Goal: Task Accomplishment & Management: Manage account settings

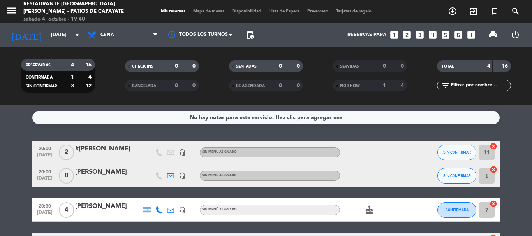
click at [17, 146] on bookings-row "20:00 [DATE] 2 #[PERSON_NAME] headset_mic Sin menú asignado SIN CONFIRMAR 11 ca…" at bounding box center [266, 198] width 532 height 115
click at [436, 37] on icon "looks_4" at bounding box center [433, 35] width 10 height 10
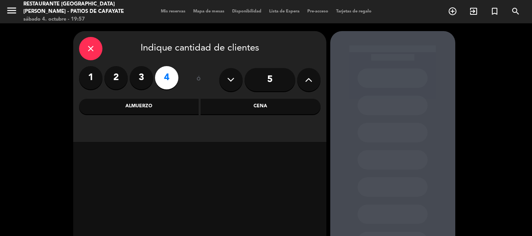
click at [256, 109] on div "Cena" at bounding box center [261, 107] width 120 height 16
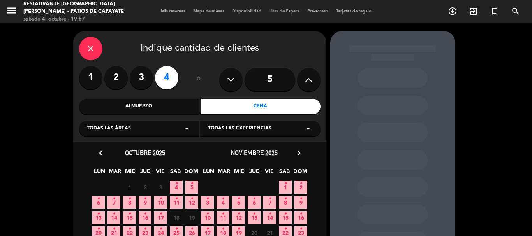
click at [173, 186] on span "4 •" at bounding box center [176, 187] width 13 height 13
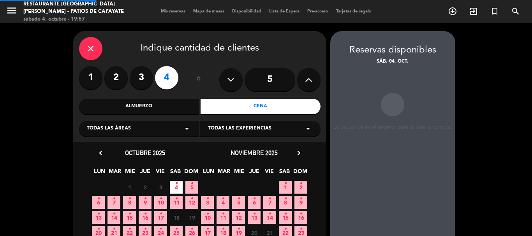
scroll to position [31, 0]
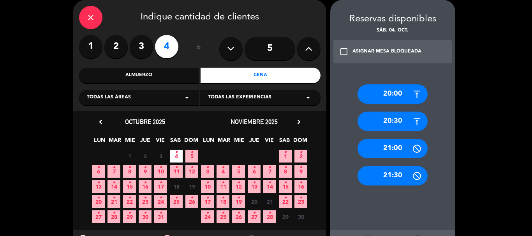
click at [390, 90] on div "20:00" at bounding box center [393, 94] width 70 height 19
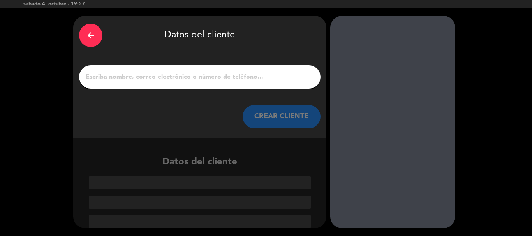
scroll to position [15, 0]
click at [238, 77] on input "1" at bounding box center [200, 77] width 230 height 11
click at [86, 34] on icon "arrow_back" at bounding box center [90, 35] width 9 height 9
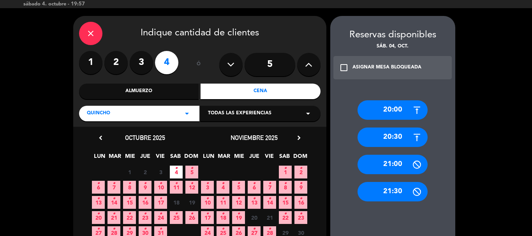
click at [398, 137] on div "20:30" at bounding box center [393, 137] width 70 height 19
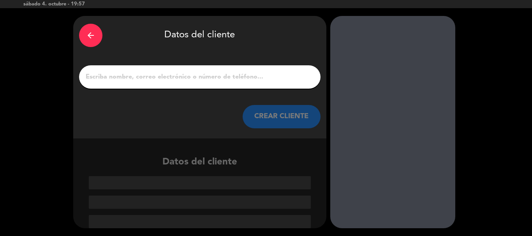
click at [185, 71] on div at bounding box center [199, 76] width 241 height 23
click at [185, 76] on input "1" at bounding box center [200, 77] width 230 height 11
paste input "[PERSON_NAME]"
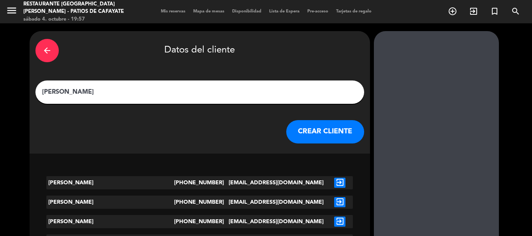
type input "[PERSON_NAME]"
click at [286, 137] on button "CREAR CLIENTE" at bounding box center [325, 131] width 78 height 23
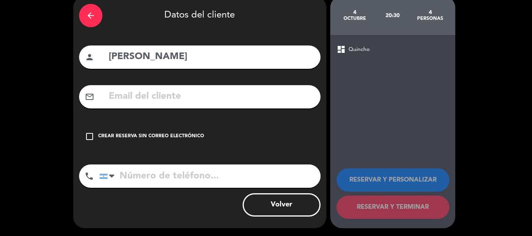
click at [140, 133] on div "Crear reserva sin correo electrónico" at bounding box center [151, 137] width 106 height 8
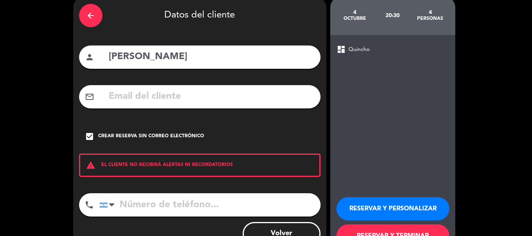
scroll to position [64, 0]
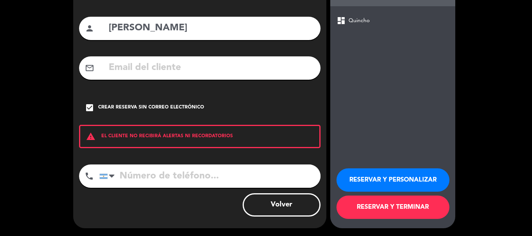
click at [394, 211] on button "RESERVAR Y TERMINAR" at bounding box center [393, 207] width 113 height 23
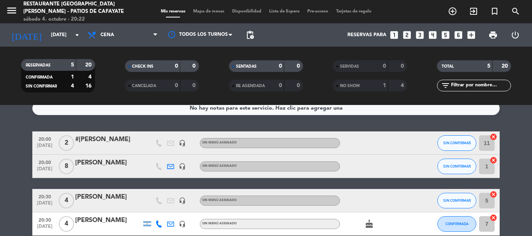
scroll to position [4, 0]
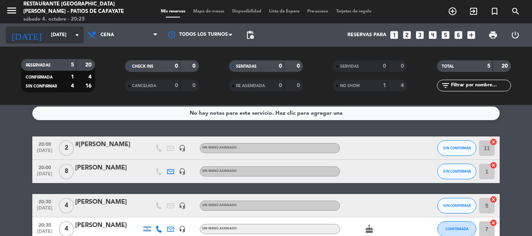
click at [56, 35] on input "[DATE]" at bounding box center [80, 34] width 66 height 13
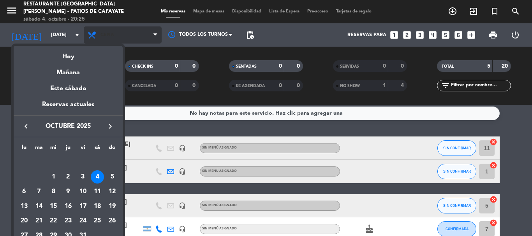
click at [115, 39] on div at bounding box center [266, 118] width 532 height 236
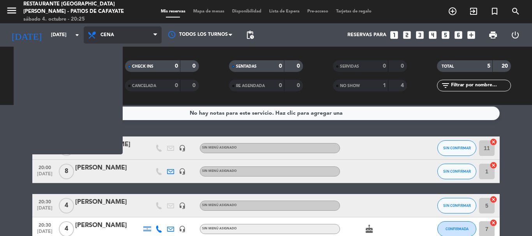
click at [117, 37] on span "Cena" at bounding box center [123, 34] width 78 height 17
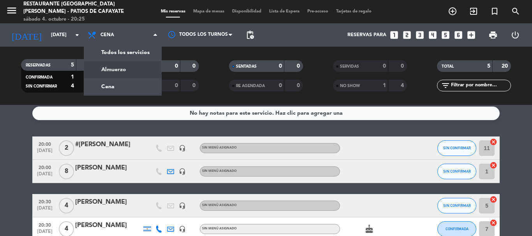
click at [117, 68] on div "menu Restaurante [GEOGRAPHIC_DATA][PERSON_NAME] - Patios de Cafayate [DATE] 4. …" at bounding box center [266, 52] width 532 height 105
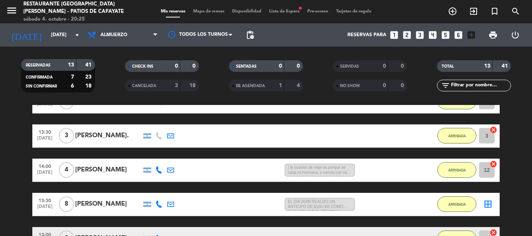
scroll to position [160, 0]
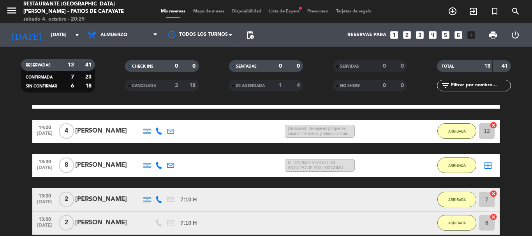
click at [111, 169] on div "[PERSON_NAME]" at bounding box center [108, 165] width 66 height 10
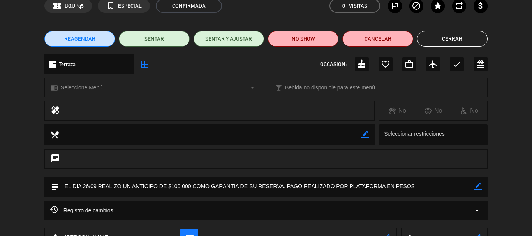
scroll to position [0, 0]
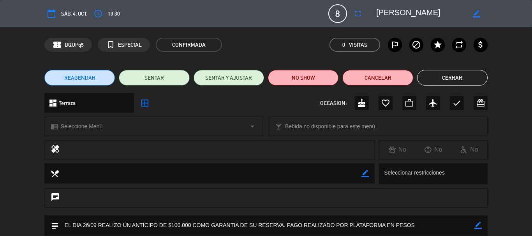
click at [434, 10] on textarea at bounding box center [420, 14] width 89 height 14
click at [455, 86] on div "REAGENDAR SENTAR SENTAR Y AJUSTAR NO SHOW Cancelar Cerrar" at bounding box center [266, 77] width 532 height 31
click at [457, 76] on button "Cerrar" at bounding box center [452, 78] width 70 height 16
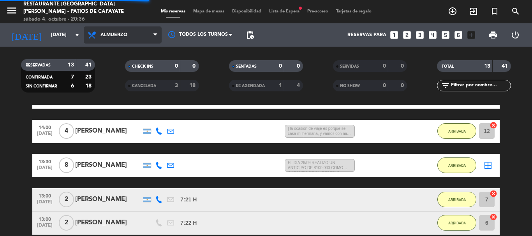
click at [106, 32] on span "Almuerzo" at bounding box center [113, 34] width 27 height 5
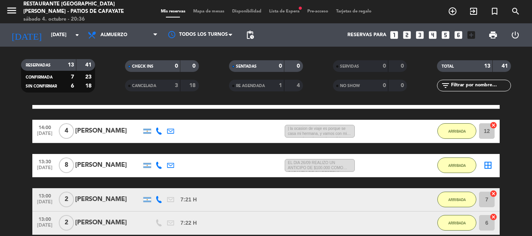
click at [118, 45] on div "Todos los servicios Almuerzo Cena Almuerzo Todos los servicios Almuerzo Cena" at bounding box center [123, 34] width 78 height 23
click at [119, 43] on div "Todos los servicios Almuerzo Cena Almuerzo Todos los servicios Almuerzo Cena" at bounding box center [123, 34] width 78 height 23
click at [119, 41] on span "Almuerzo" at bounding box center [123, 34] width 78 height 17
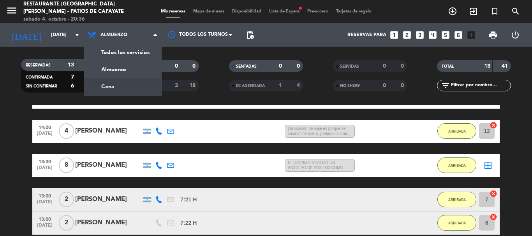
click at [103, 83] on div "menu Restaurante [GEOGRAPHIC_DATA][PERSON_NAME] - Patios de Cafayate [DATE] 4. …" at bounding box center [266, 52] width 532 height 105
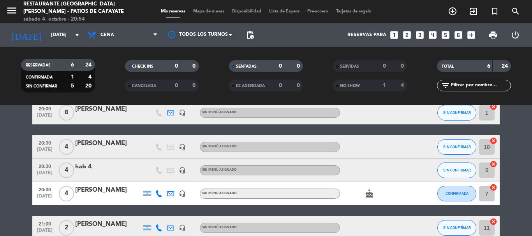
scroll to position [67, 0]
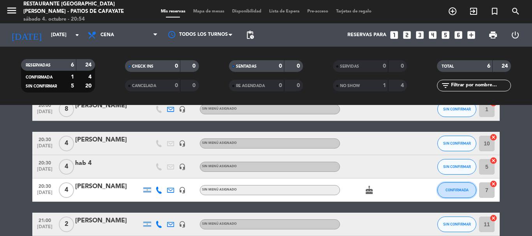
click at [445, 186] on button "CONFIRMADA" at bounding box center [456, 191] width 39 height 16
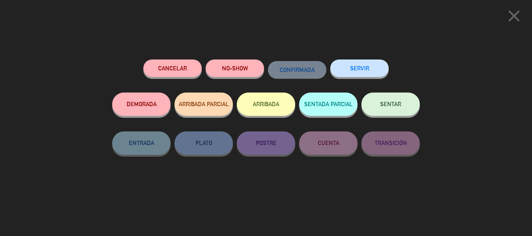
click at [273, 104] on button "ARRIBADA" at bounding box center [266, 104] width 58 height 23
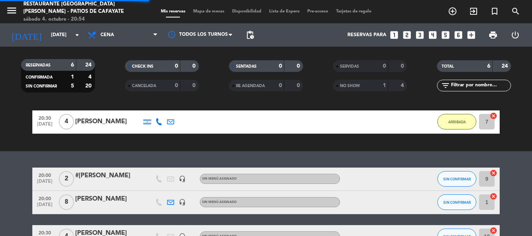
scroll to position [160, 0]
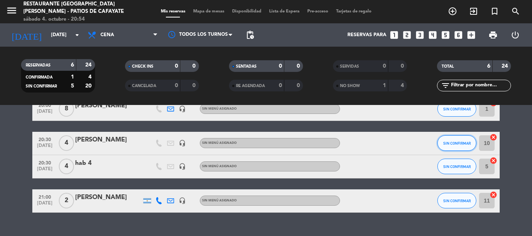
click at [449, 142] on span "SIN CONFIRMAR" at bounding box center [457, 143] width 28 height 4
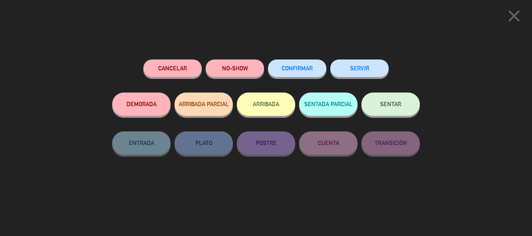
click at [262, 107] on button "ARRIBADA" at bounding box center [266, 104] width 58 height 23
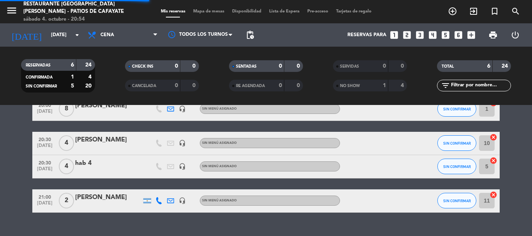
scroll to position [176, 0]
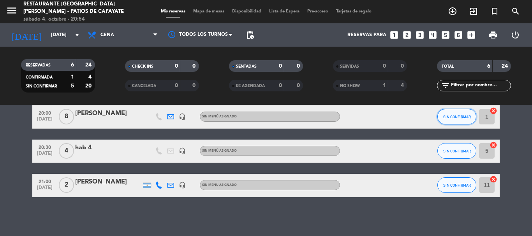
click at [447, 122] on button "SIN CONFIRMAR" at bounding box center [456, 117] width 39 height 16
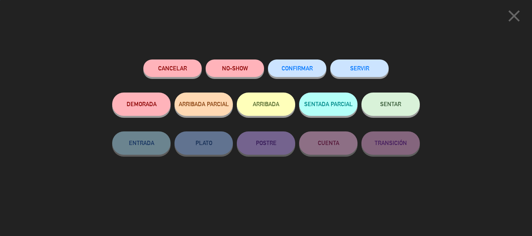
click at [268, 110] on button "ARRIBADA" at bounding box center [266, 104] width 58 height 23
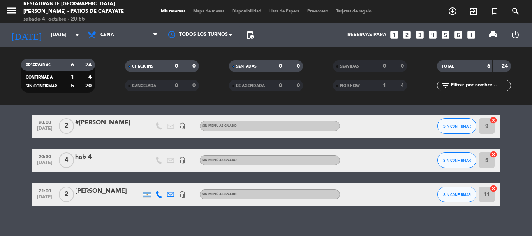
scroll to position [197, 0]
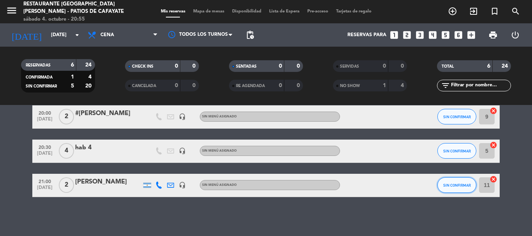
click at [453, 181] on button "SIN CONFIRMAR" at bounding box center [456, 186] width 39 height 16
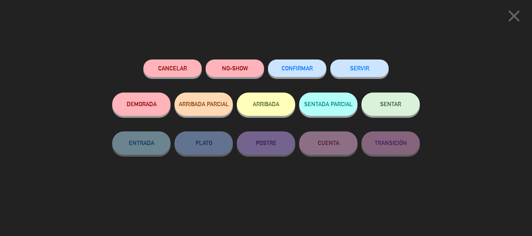
click at [263, 107] on button "ARRIBADA" at bounding box center [266, 104] width 58 height 23
